Goal: Navigation & Orientation: Find specific page/section

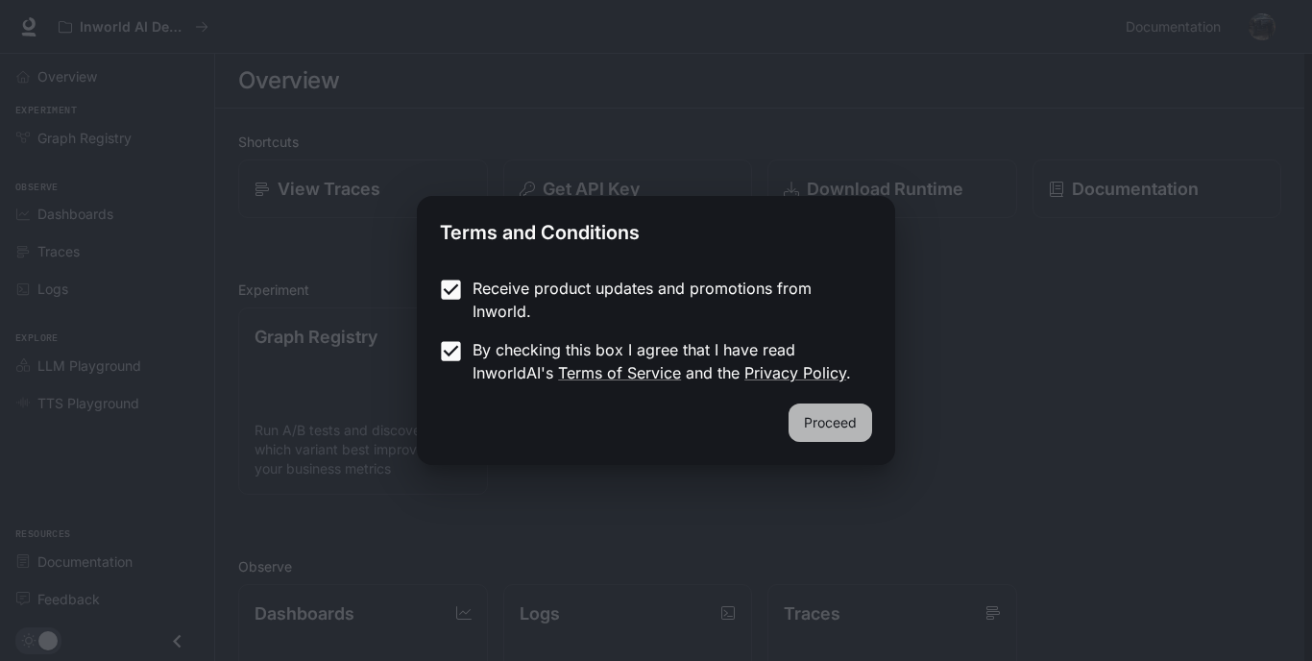
click at [820, 436] on button "Proceed" at bounding box center [831, 422] width 84 height 38
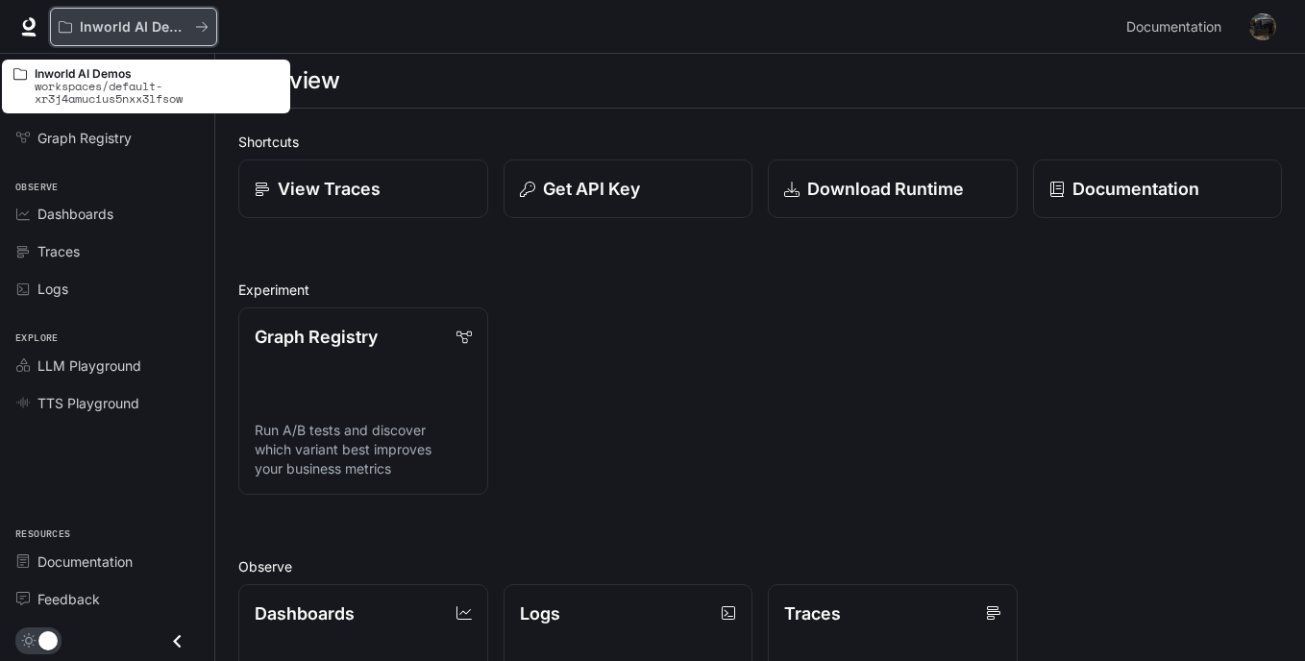
click at [161, 38] on button "Inworld AI Demos" at bounding box center [133, 27] width 167 height 38
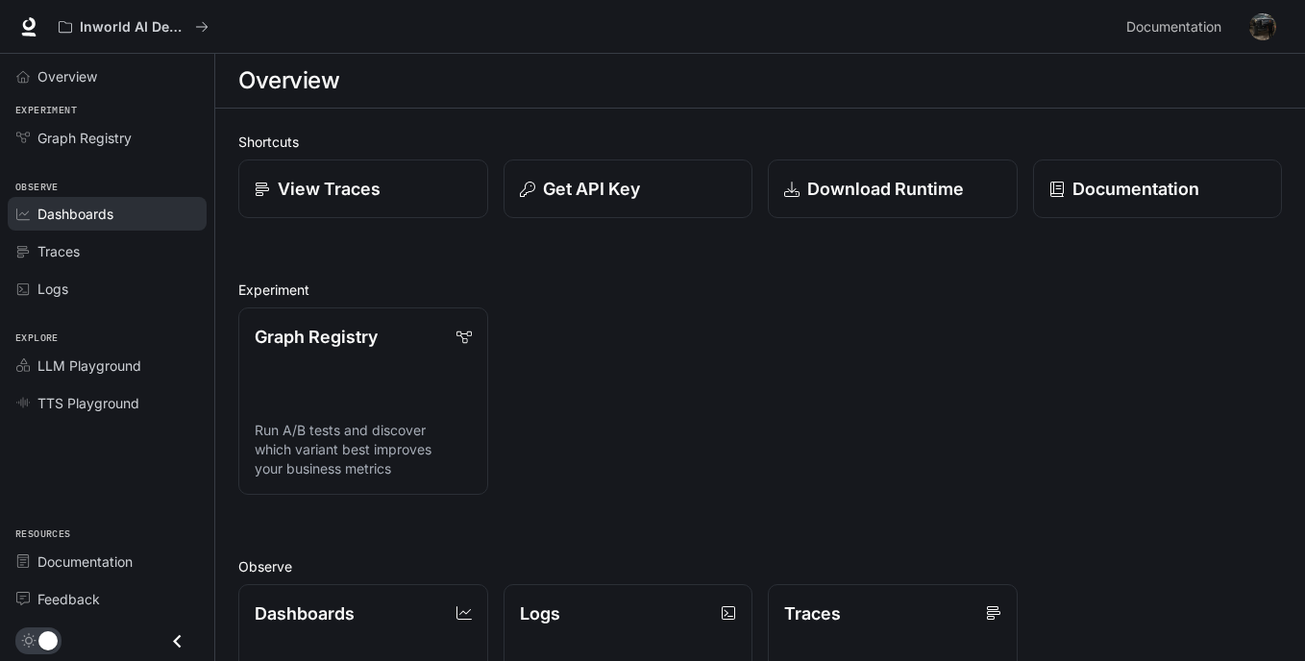
click at [106, 218] on span "Dashboards" at bounding box center [75, 214] width 76 height 20
